Goal: Obtain resource: Obtain resource

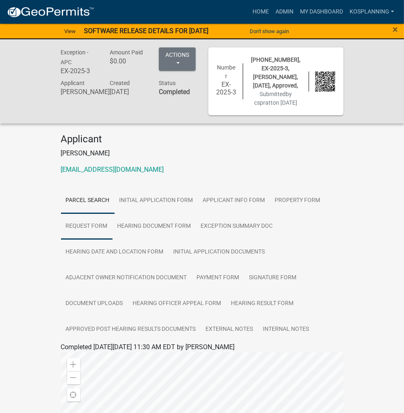
click at [112, 214] on link "Request Form" at bounding box center [87, 227] width 52 height 26
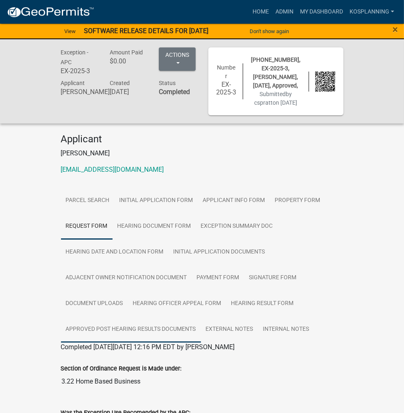
click at [201, 317] on link "Approved Post Hearing Results Documents" at bounding box center [131, 330] width 140 height 26
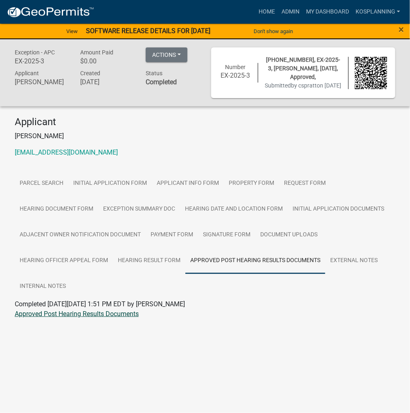
click at [72, 318] on link "Approved Post Hearing Results Documents" at bounding box center [77, 314] width 124 height 8
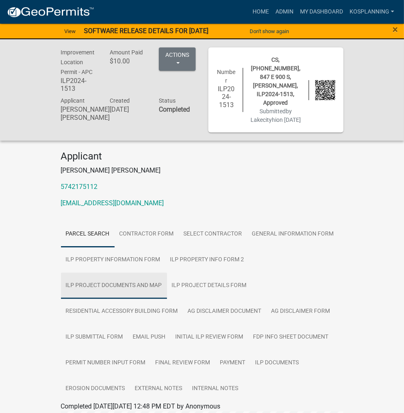
click at [144, 273] on link "ILP Project Documents and Map" at bounding box center [114, 286] width 106 height 26
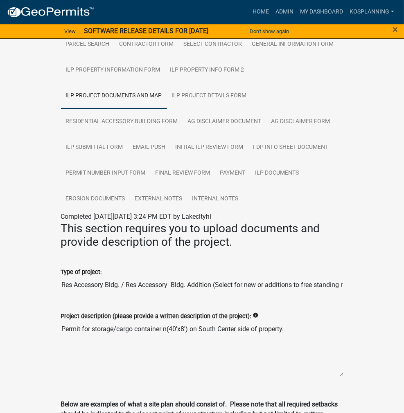
scroll to position [205, 0]
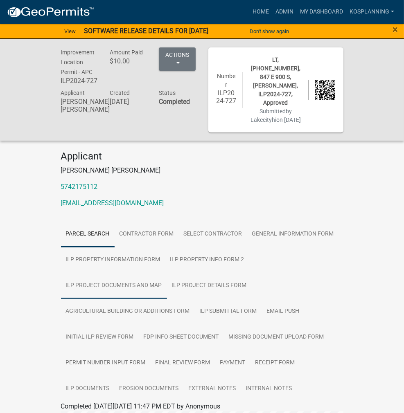
drag, startPoint x: 189, startPoint y: 234, endPoint x: 193, endPoint y: 236, distance: 4.4
click at [167, 273] on link "ILP Project Documents and Map" at bounding box center [114, 286] width 106 height 26
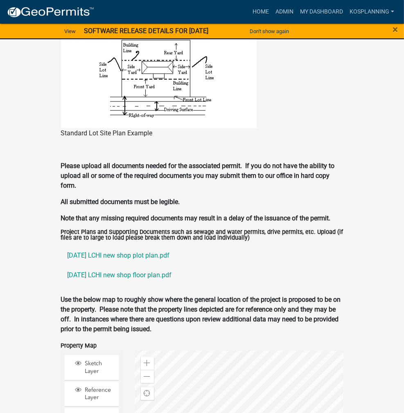
scroll to position [777, 0]
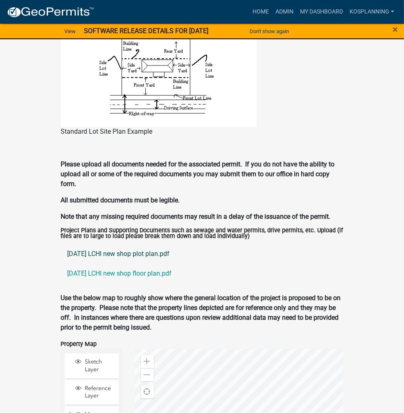
click at [97, 245] on link "[DATE] LCHI new shop plot plan.pdf" at bounding box center [202, 255] width 282 height 20
